Goal: Information Seeking & Learning: Understand process/instructions

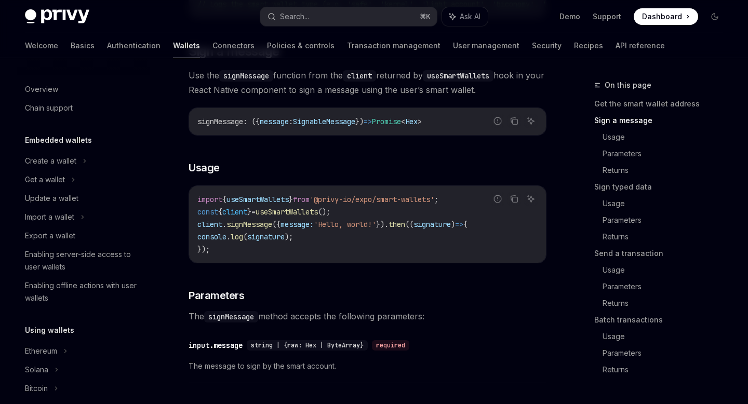
scroll to position [192, 0]
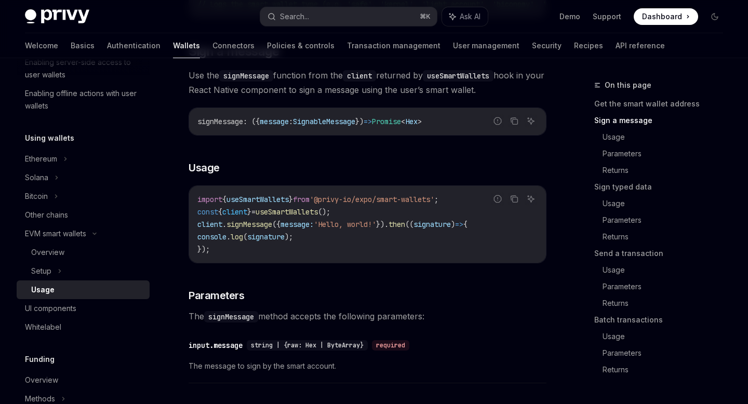
click at [301, 217] on span "useSmartWallets" at bounding box center [287, 211] width 62 height 9
copy code "const { client } = useSmartWallets ();"
click at [419, 196] on div "import { useSmartWallets } from '@privy-io/expo/smart-wallets' ; const { client…" at bounding box center [367, 224] width 357 height 77
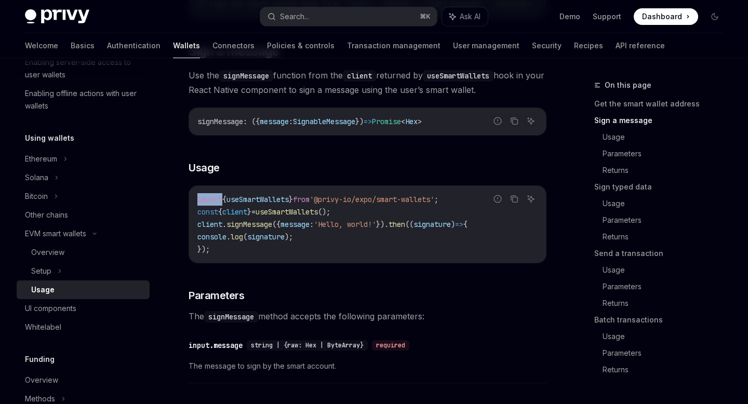
click at [419, 196] on div "import { useSmartWallets } from '@privy-io/expo/smart-wallets' ; const { client…" at bounding box center [367, 224] width 357 height 77
click at [412, 203] on span "'@privy-io/expo/smart-wallets'" at bounding box center [372, 199] width 125 height 9
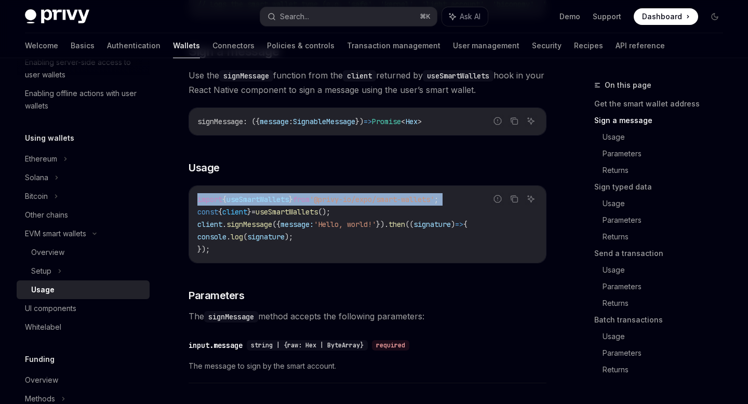
click at [412, 203] on span "'@privy-io/expo/smart-wallets'" at bounding box center [372, 199] width 125 height 9
copy code "import { useSmartWallets } from '@privy-io/expo/smart-wallets' ;"
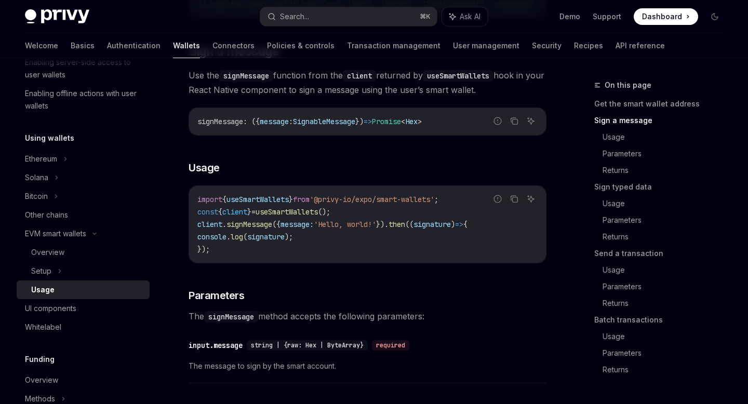
click at [244, 251] on code "import { useSmartWallets } from '@privy-io/expo/smart-wallets' ; const { client…" at bounding box center [367, 224] width 340 height 62
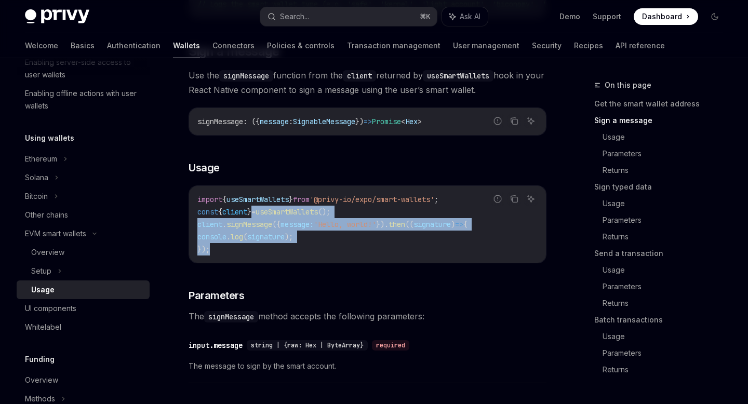
drag, startPoint x: 244, startPoint y: 251, endPoint x: 344, endPoint y: 226, distance: 103.4
click at [329, 224] on code "import { useSmartWallets } from '@privy-io/expo/smart-wallets' ; const { client…" at bounding box center [367, 224] width 340 height 62
click at [344, 226] on span "'Hello, world!'" at bounding box center [345, 224] width 62 height 9
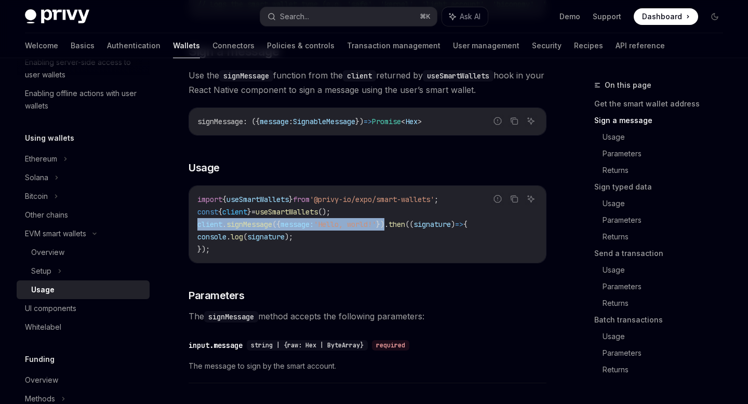
drag, startPoint x: 399, startPoint y: 226, endPoint x: 195, endPoint y: 229, distance: 204.2
click at [195, 229] on div "import { useSmartWallets } from '@privy-io/expo/smart-wallets' ; const { client…" at bounding box center [367, 224] width 357 height 77
copy span "client . signMessage ({ message: 'Hello, world!' })"
